Goal: Navigation & Orientation: Understand site structure

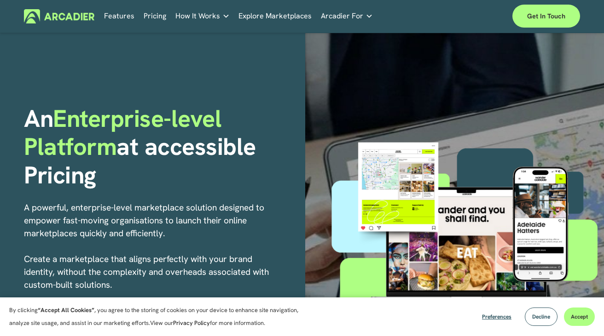
click at [289, 19] on link "Explore Marketplaces" at bounding box center [274, 16] width 73 height 14
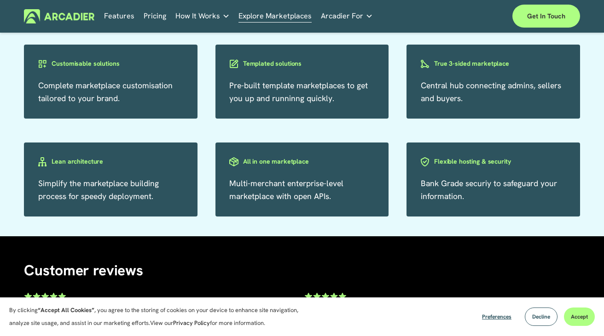
scroll to position [1669, 0]
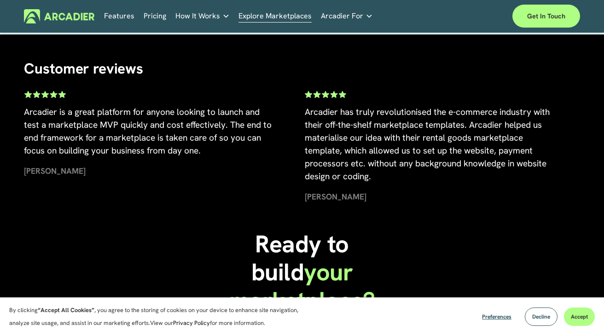
click at [114, 16] on link "Features" at bounding box center [119, 16] width 30 height 14
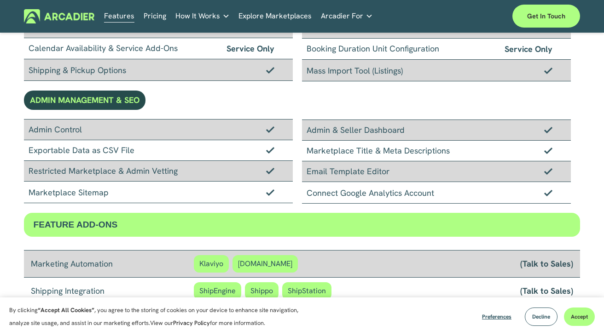
scroll to position [793, 0]
